Goal: Task Accomplishment & Management: Complete application form

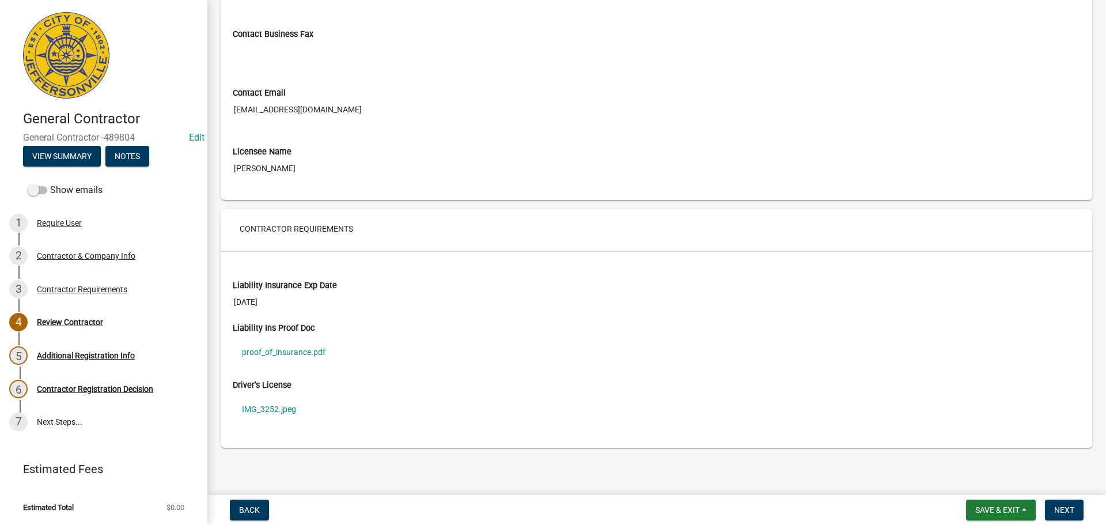
scroll to position [697, 0]
click at [282, 349] on link "proof_of_insurance.pdf" at bounding box center [657, 350] width 848 height 27
click at [265, 406] on link "IMG_3252.jpeg" at bounding box center [657, 407] width 848 height 27
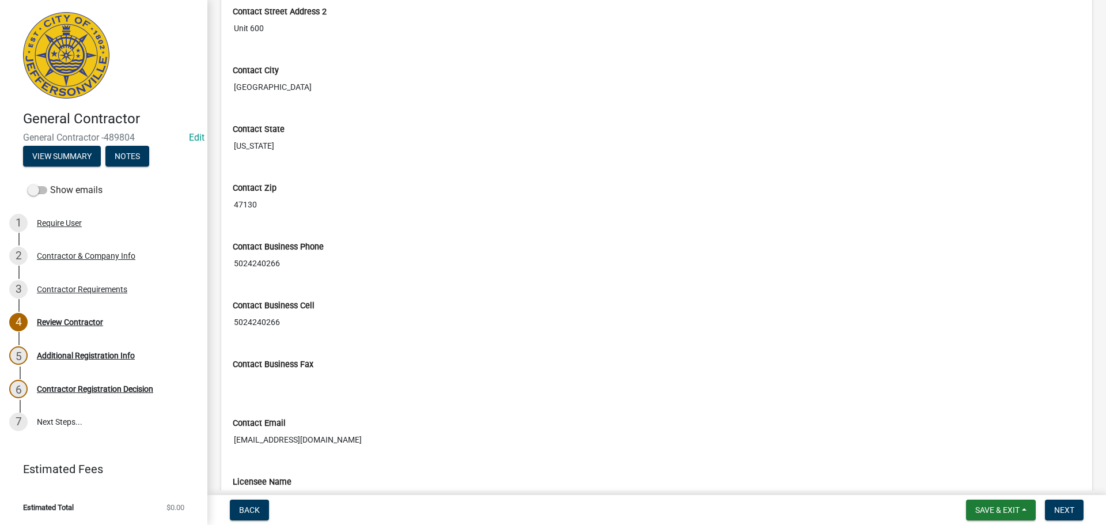
scroll to position [576, 0]
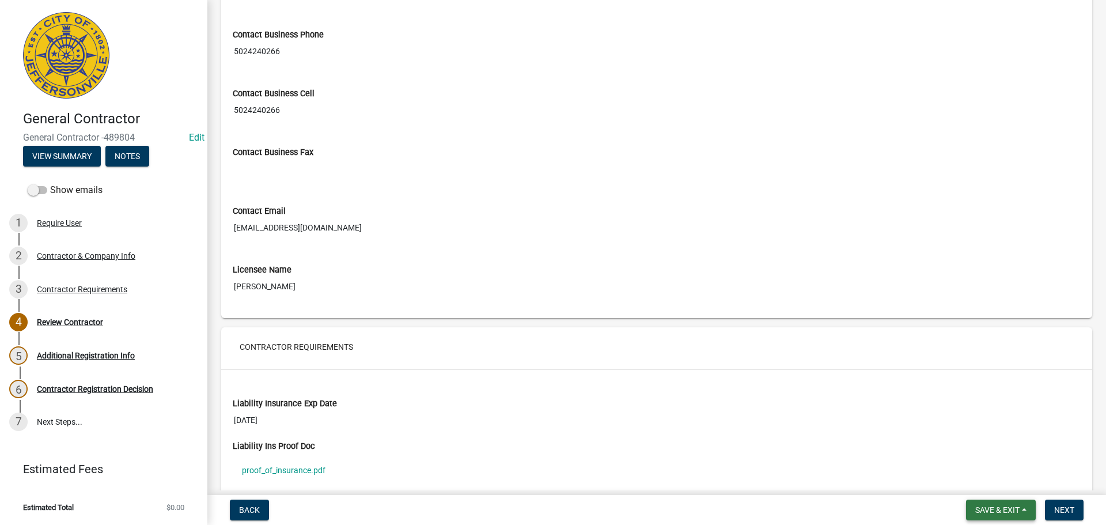
click at [981, 512] on span "Save & Exit" at bounding box center [998, 509] width 44 height 9
click at [968, 482] on button "Save & Exit" at bounding box center [990, 480] width 92 height 28
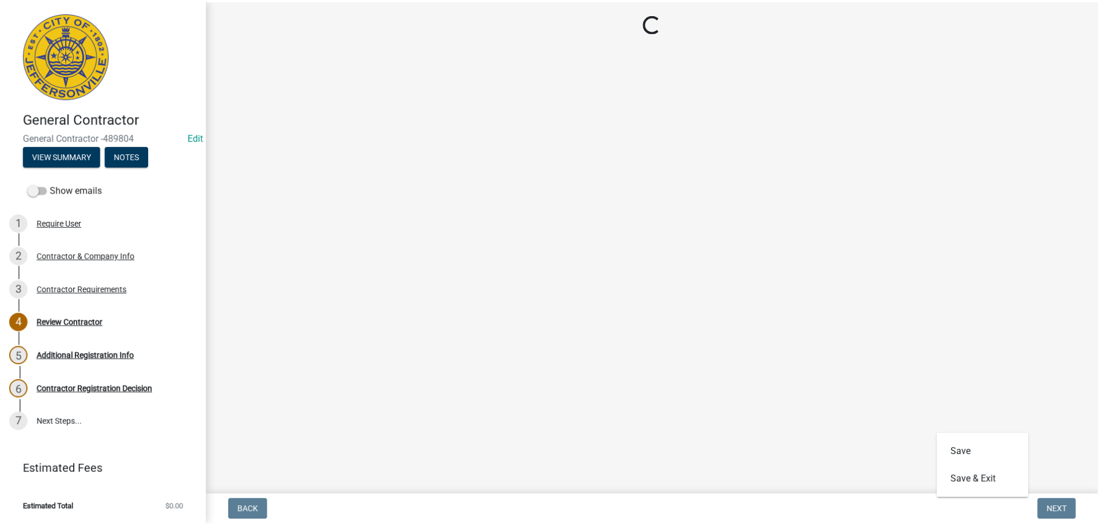
scroll to position [0, 0]
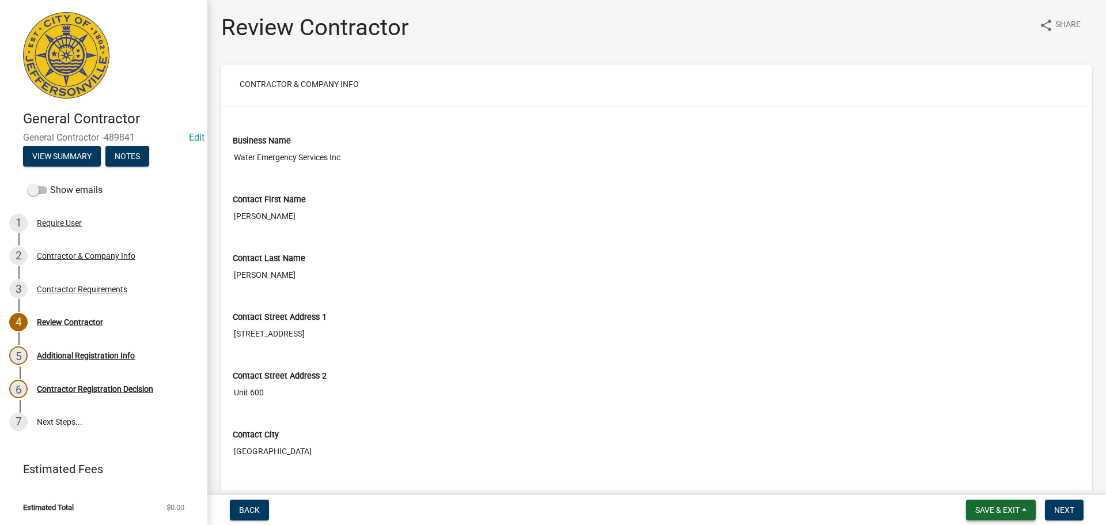
click at [985, 511] on span "Save & Exit" at bounding box center [998, 509] width 44 height 9
click at [952, 477] on button "Save & Exit" at bounding box center [990, 480] width 92 height 28
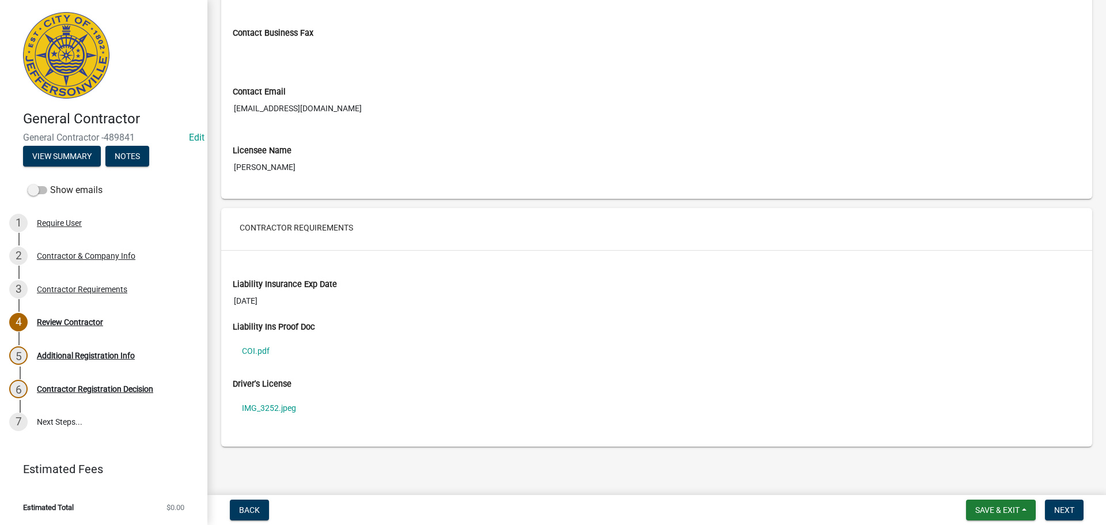
scroll to position [697, 0]
click at [275, 401] on link "IMG_3252.jpeg" at bounding box center [657, 407] width 848 height 27
click at [254, 346] on link "COI.pdf" at bounding box center [657, 350] width 848 height 27
click at [992, 509] on span "Save & Exit" at bounding box center [998, 509] width 44 height 9
click at [981, 483] on button "Save & Exit" at bounding box center [990, 480] width 92 height 28
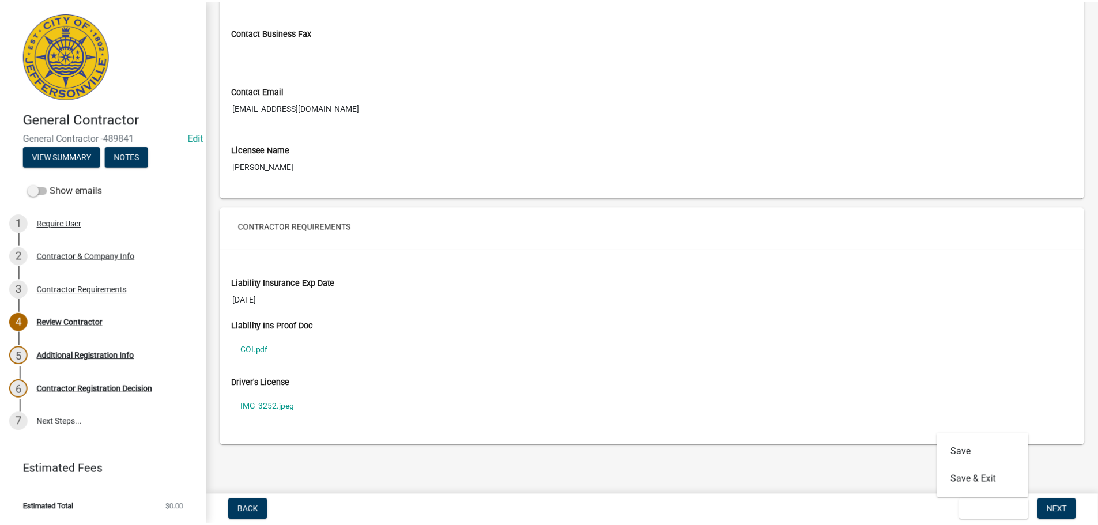
scroll to position [0, 0]
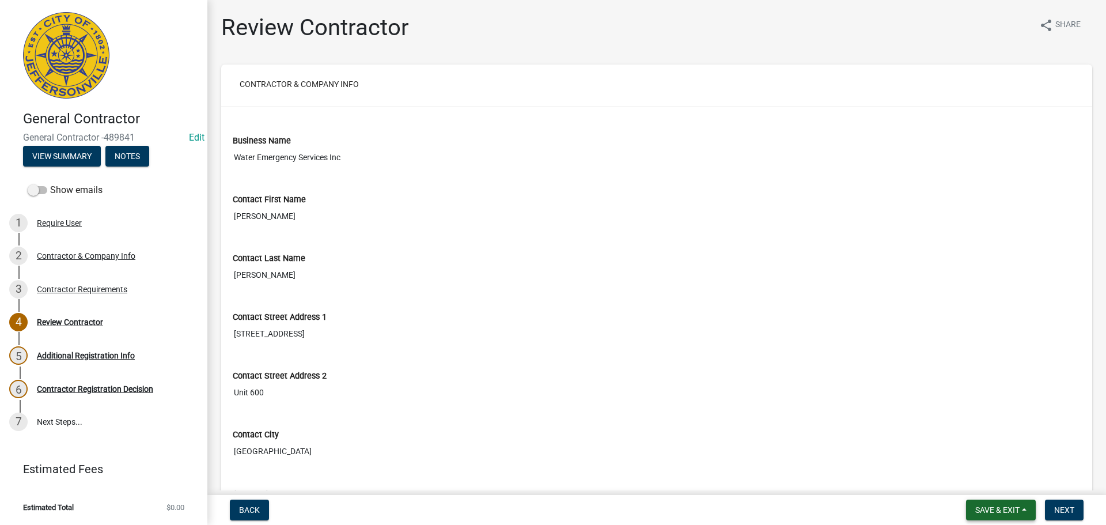
click at [987, 512] on span "Save & Exit" at bounding box center [998, 509] width 44 height 9
click at [974, 479] on button "Save & Exit" at bounding box center [990, 480] width 92 height 28
